Goal: Transaction & Acquisition: Obtain resource

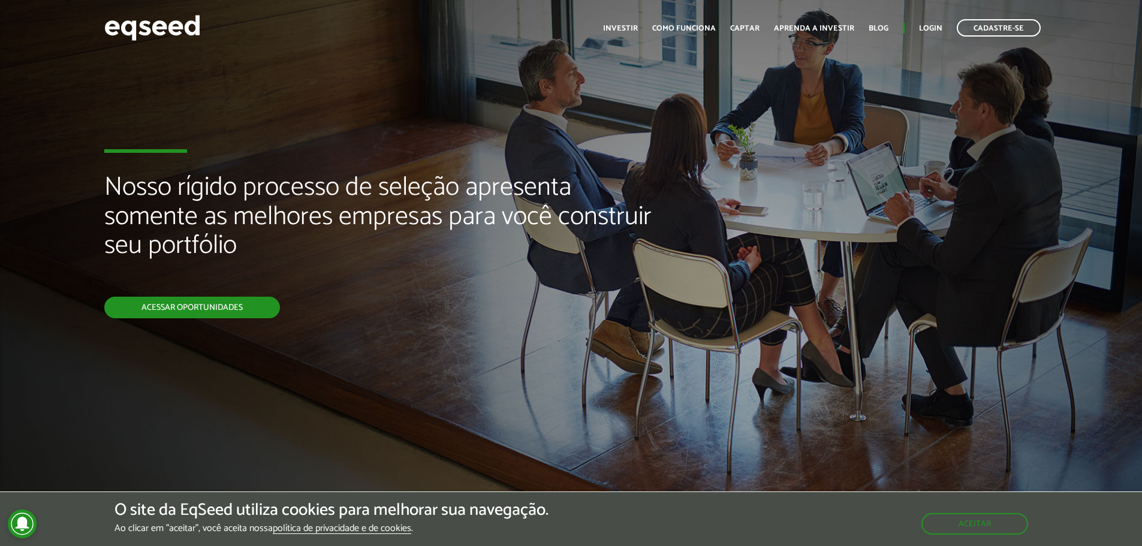
click at [151, 313] on link "Acessar oportunidades" at bounding box center [192, 308] width 176 height 22
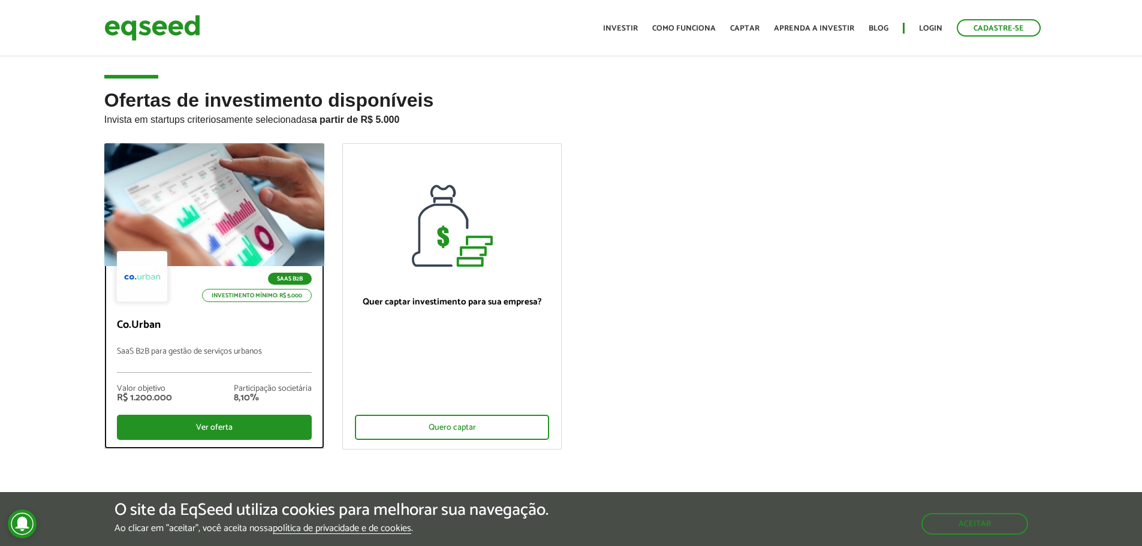
click at [239, 400] on div "8,10%" at bounding box center [273, 398] width 78 height 10
